Goal: Check status: Check status

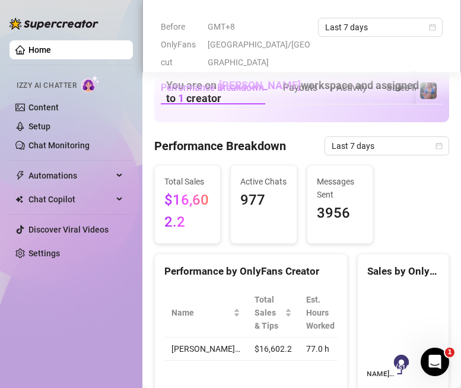
scroll to position [1304, 0]
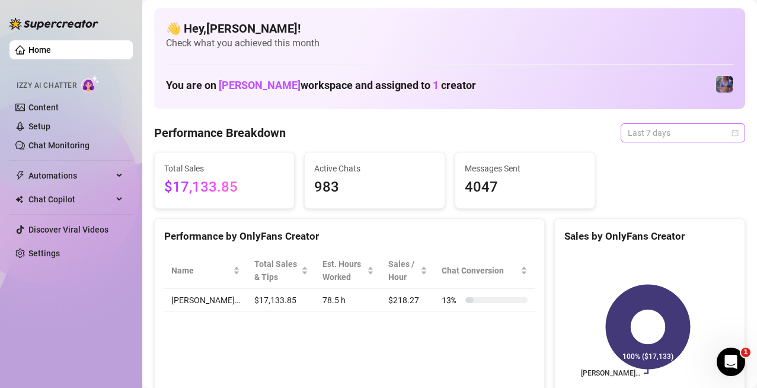
click at [639, 136] on span "Last 7 days" at bounding box center [683, 133] width 110 height 18
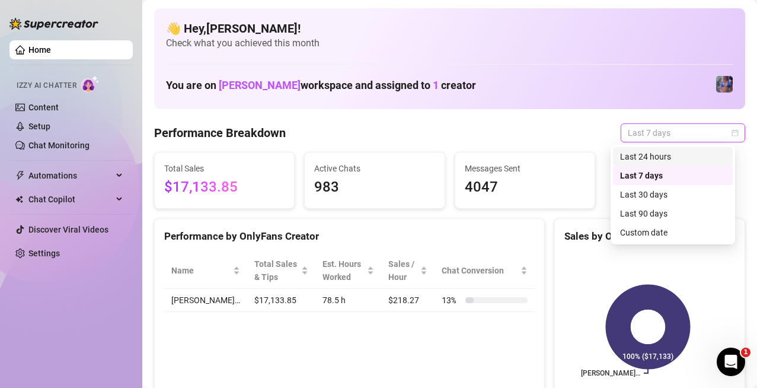
click at [653, 154] on div "Last 24 hours" at bounding box center [673, 156] width 106 height 13
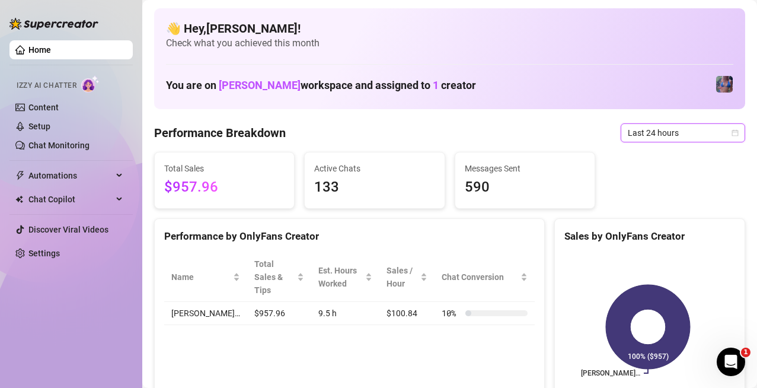
click at [638, 133] on span "Last 24 hours" at bounding box center [683, 133] width 110 height 18
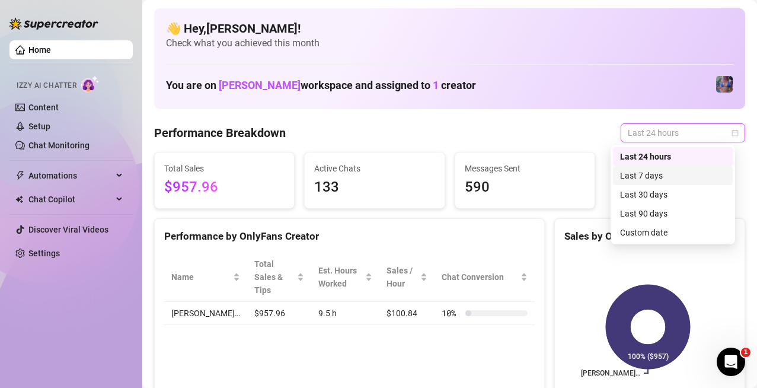
drag, startPoint x: 646, startPoint y: 167, endPoint x: 536, endPoint y: 232, distance: 127.6
click at [646, 167] on div "Last 7 days" at bounding box center [673, 175] width 120 height 19
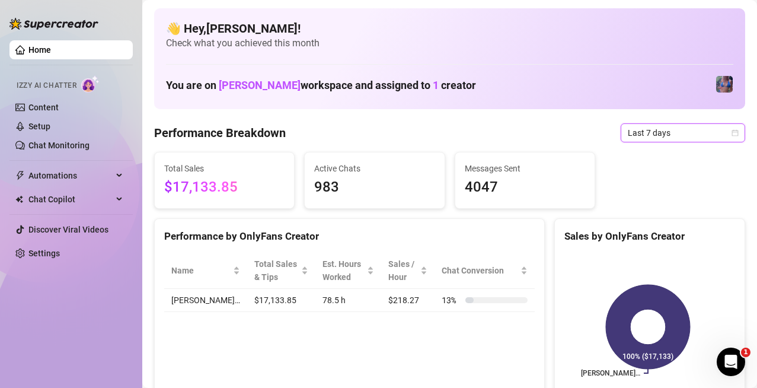
click at [695, 139] on span "Last 7 days" at bounding box center [683, 133] width 110 height 18
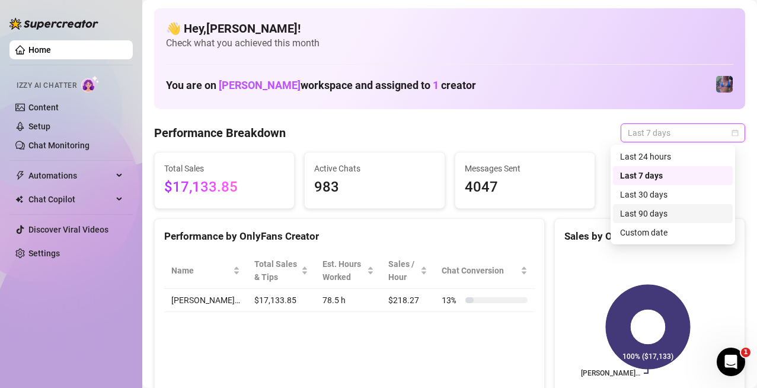
click at [685, 206] on div "Last 90 days" at bounding box center [673, 213] width 120 height 19
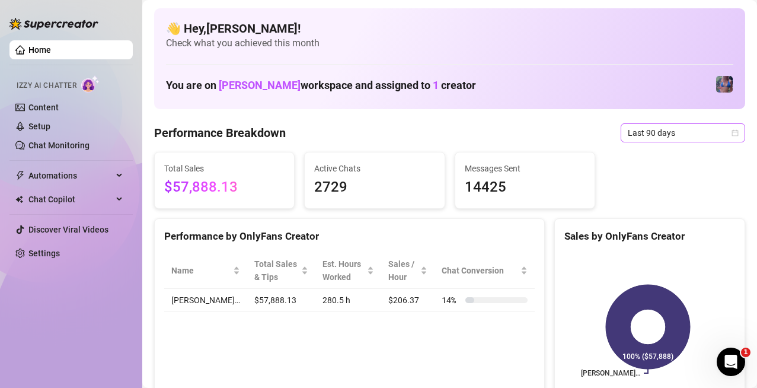
click at [694, 140] on span "Last 90 days" at bounding box center [683, 133] width 110 height 18
click at [663, 134] on span "Last 7 days" at bounding box center [683, 133] width 110 height 18
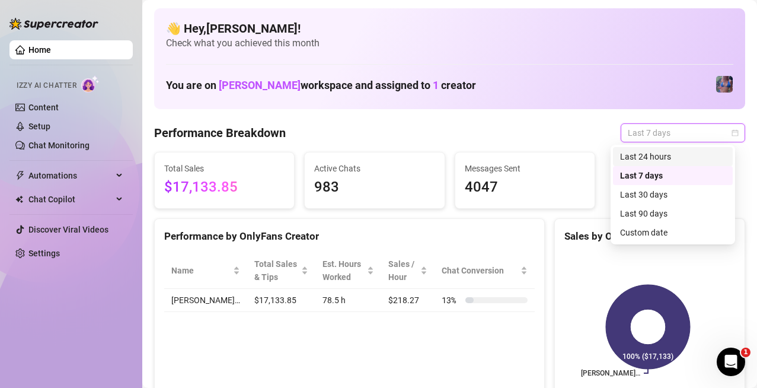
click at [666, 153] on div "Last 24 hours" at bounding box center [673, 156] width 106 height 13
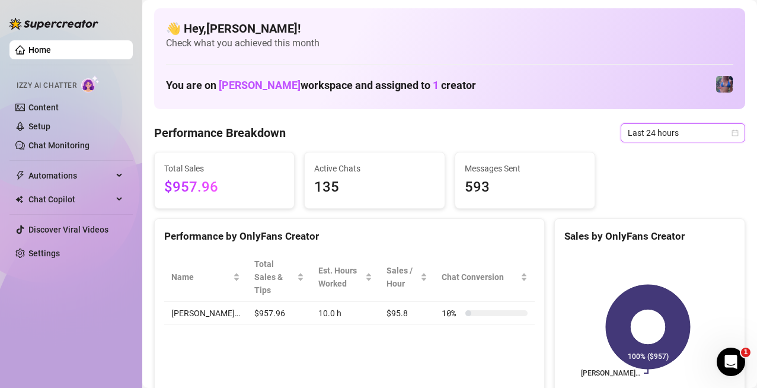
click at [650, 127] on span "Last 24 hours" at bounding box center [683, 133] width 110 height 18
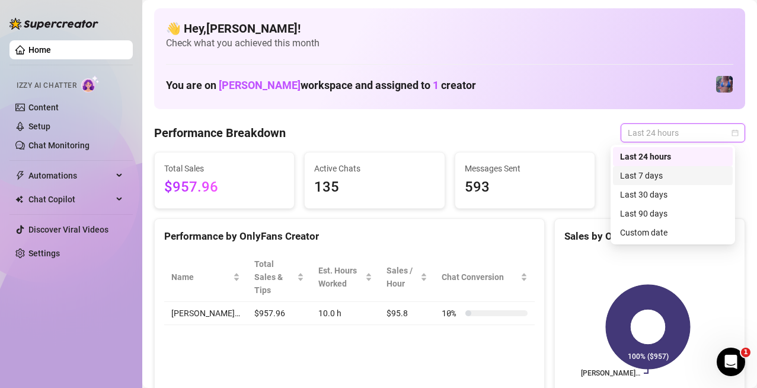
click at [671, 171] on div "Last 7 days" at bounding box center [673, 175] width 106 height 13
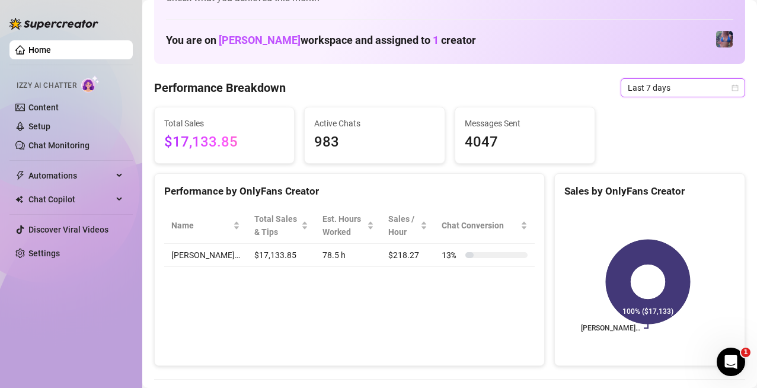
scroll to position [59, 0]
